Goal: Task Accomplishment & Management: Manage account settings

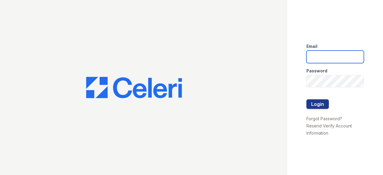
type input "[EMAIL_ADDRESS][DOMAIN_NAME]"
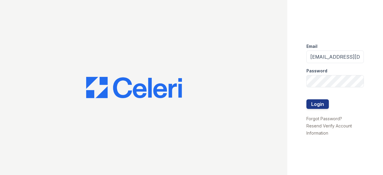
click at [323, 99] on div at bounding box center [334, 93] width 57 height 12
click at [322, 101] on button "Login" at bounding box center [317, 104] width 22 height 10
